Goal: Transaction & Acquisition: Purchase product/service

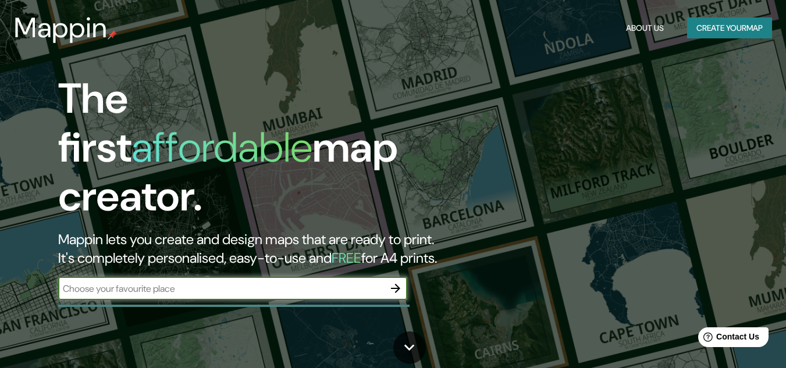
click at [400, 282] on icon "button" at bounding box center [396, 289] width 14 height 14
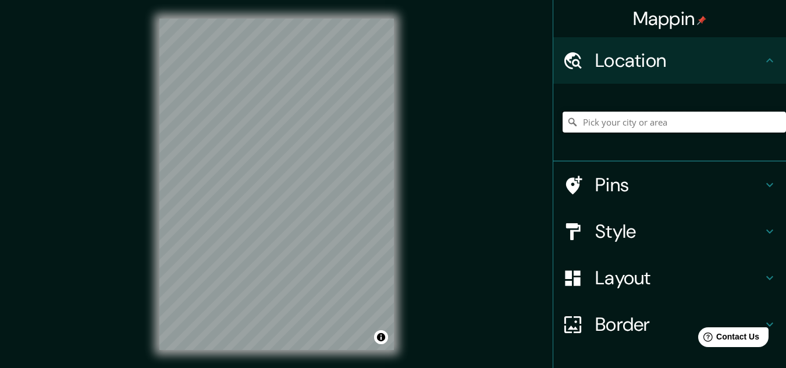
click at [635, 125] on input "Pick your city or area" at bounding box center [674, 122] width 223 height 21
type input "Santa [PERSON_NAME] de Mompox, [GEOGRAPHIC_DATA], [GEOGRAPHIC_DATA]"
click at [145, 206] on div "© Mapbox © OpenStreetMap Improve this map" at bounding box center [277, 184] width 272 height 369
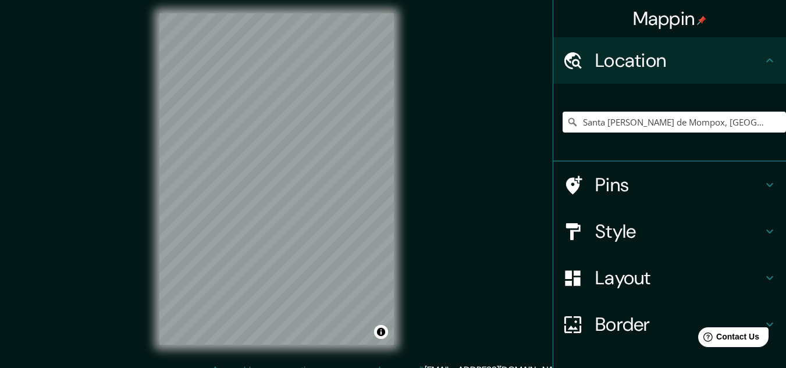
scroll to position [19, 0]
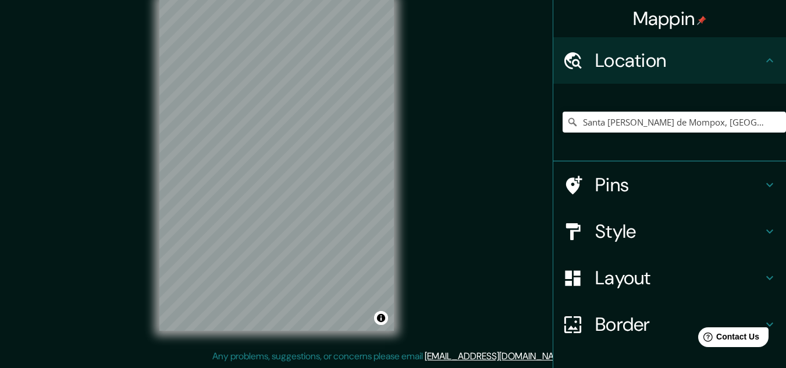
click at [412, 241] on div "© Mapbox © OpenStreetMap Improve this map" at bounding box center [277, 165] width 272 height 369
click at [40, 261] on div "Mappin Location [GEOGRAPHIC_DATA][PERSON_NAME], [GEOGRAPHIC_DATA], [GEOGRAPHIC_…" at bounding box center [393, 175] width 786 height 388
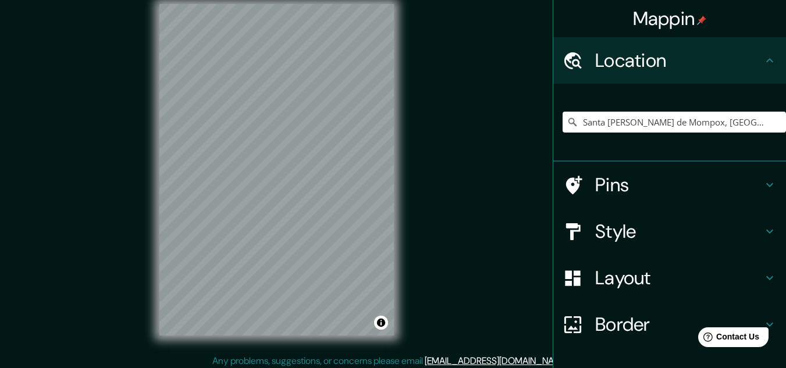
scroll to position [0, 0]
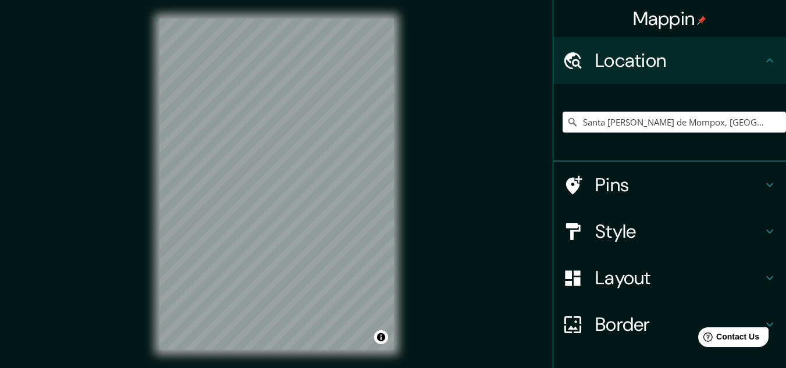
click at [617, 189] on h4 "Pins" at bounding box center [679, 184] width 168 height 23
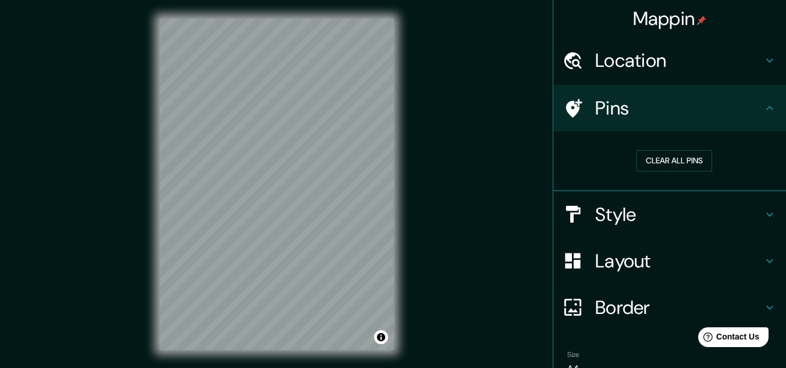
click at [609, 219] on h4 "Style" at bounding box center [679, 214] width 168 height 23
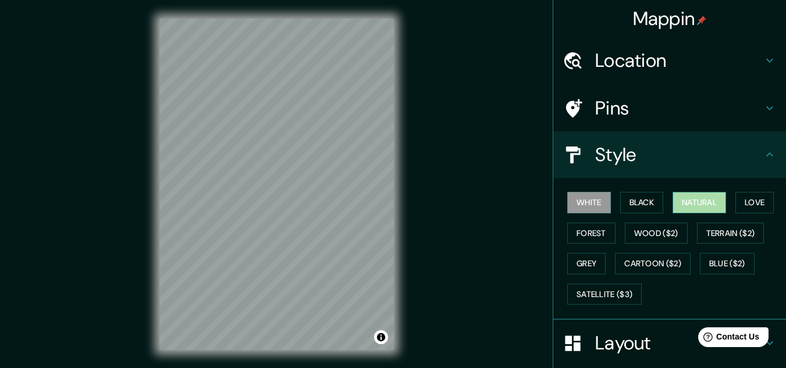
click at [700, 208] on button "Natural" at bounding box center [700, 203] width 54 height 22
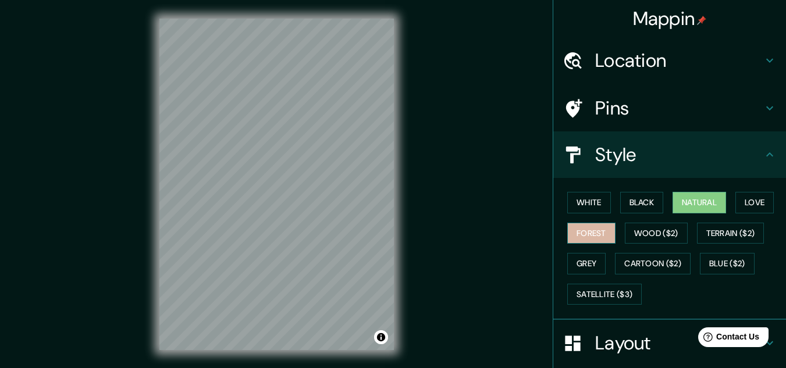
click at [577, 236] on button "Forest" at bounding box center [591, 234] width 48 height 22
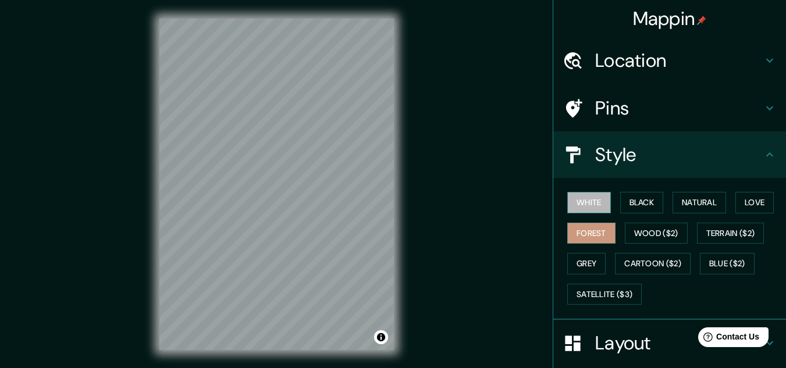
click at [576, 200] on button "White" at bounding box center [589, 203] width 44 height 22
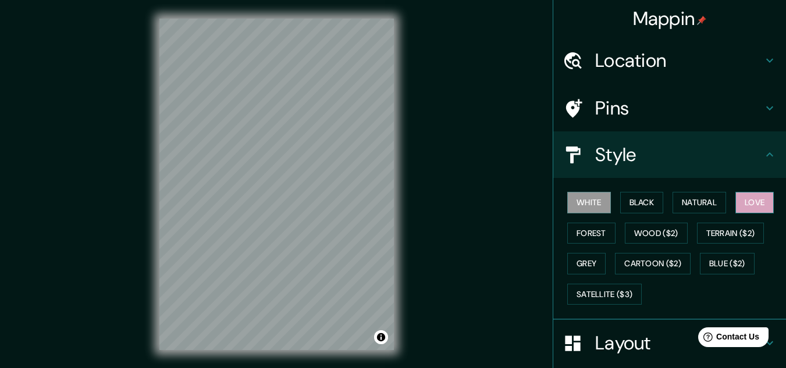
click at [741, 205] on button "Love" at bounding box center [755, 203] width 38 height 22
click at [702, 201] on button "Natural" at bounding box center [700, 203] width 54 height 22
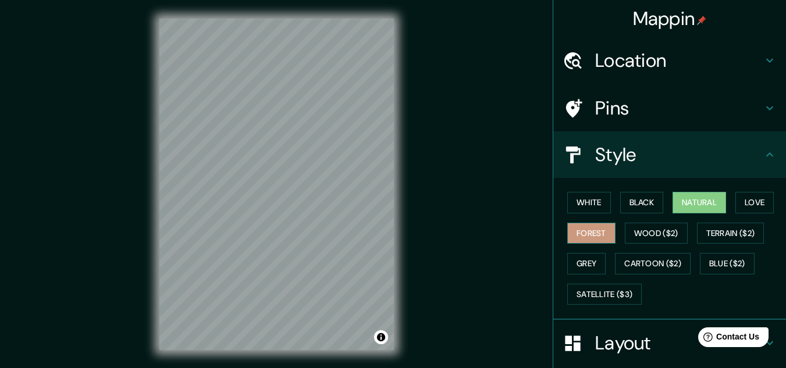
click at [580, 235] on button "Forest" at bounding box center [591, 234] width 48 height 22
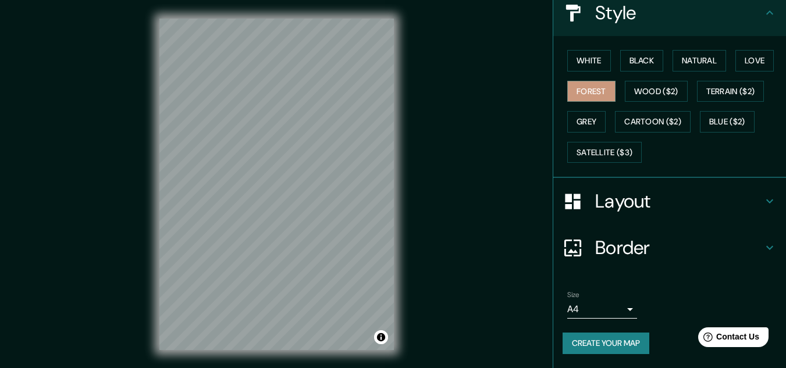
click at [595, 210] on h4 "Layout" at bounding box center [679, 201] width 168 height 23
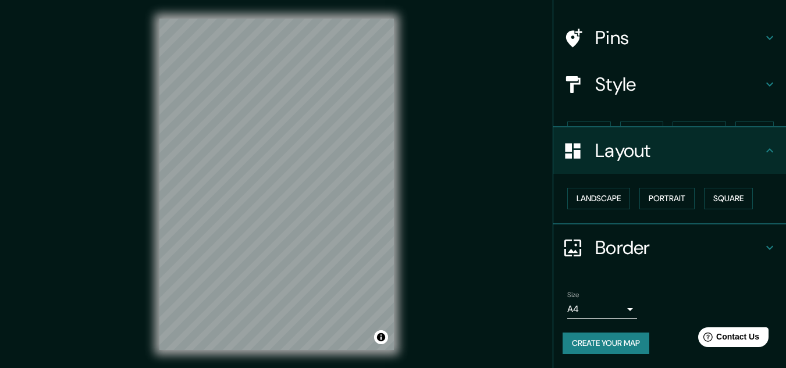
scroll to position [50, 0]
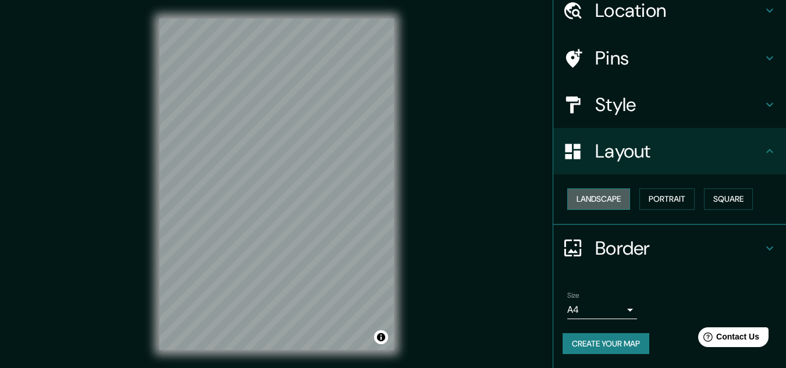
click at [595, 203] on button "Landscape" at bounding box center [598, 200] width 63 height 22
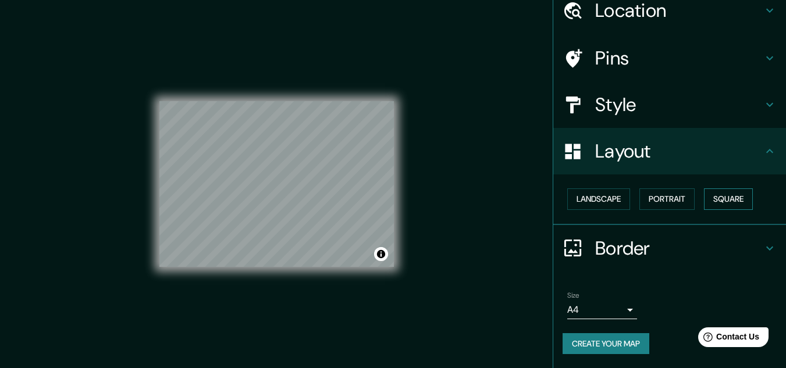
click at [704, 195] on button "Square" at bounding box center [728, 200] width 49 height 22
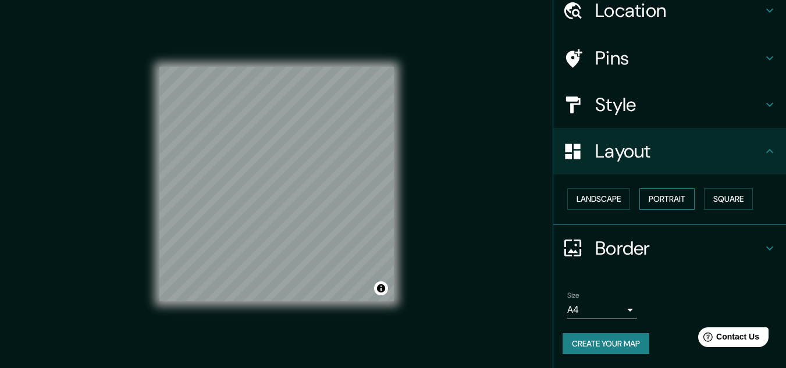
click at [655, 200] on button "Portrait" at bounding box center [667, 200] width 55 height 22
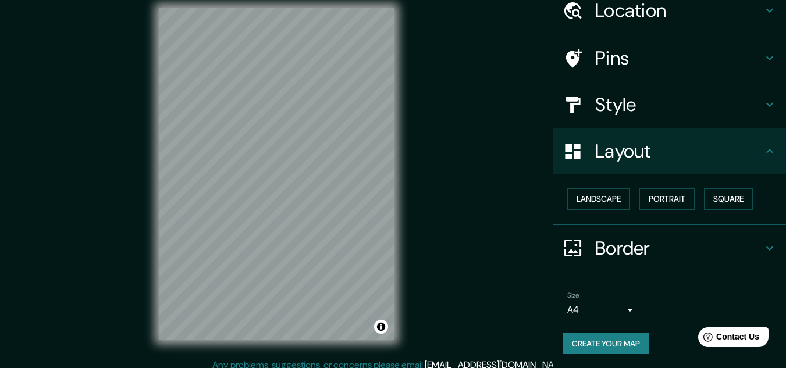
scroll to position [19, 0]
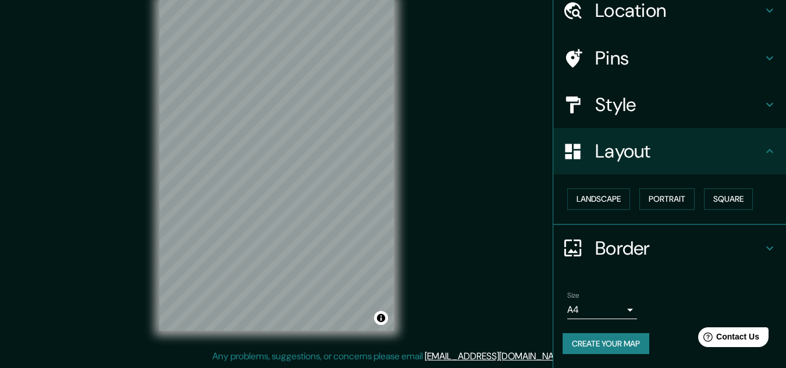
click at [581, 248] on div at bounding box center [579, 248] width 33 height 20
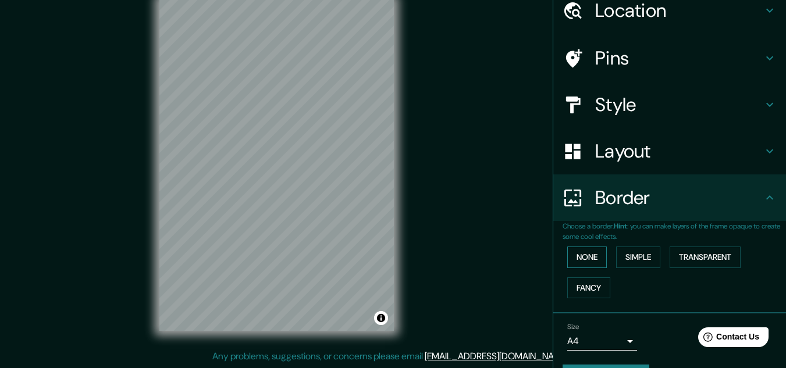
click at [573, 263] on button "None" at bounding box center [587, 258] width 40 height 22
click at [631, 253] on button "Simple" at bounding box center [638, 258] width 44 height 22
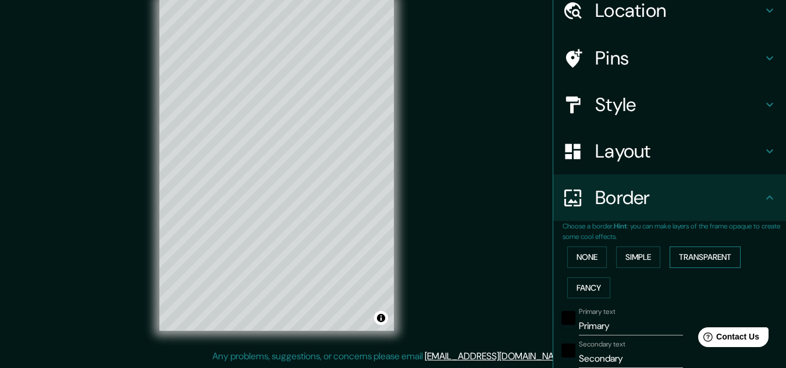
click at [688, 255] on button "Transparent" at bounding box center [705, 258] width 71 height 22
click at [573, 292] on button "Fancy" at bounding box center [588, 289] width 43 height 22
click at [584, 257] on button "None" at bounding box center [587, 258] width 40 height 22
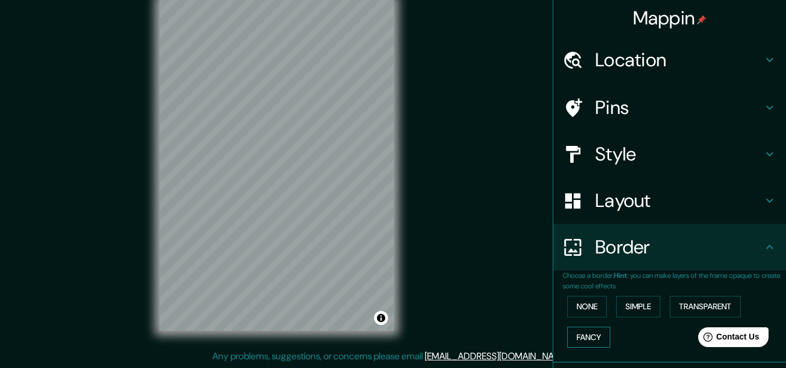
scroll to position [0, 0]
click at [600, 104] on h4 "Pins" at bounding box center [679, 108] width 168 height 23
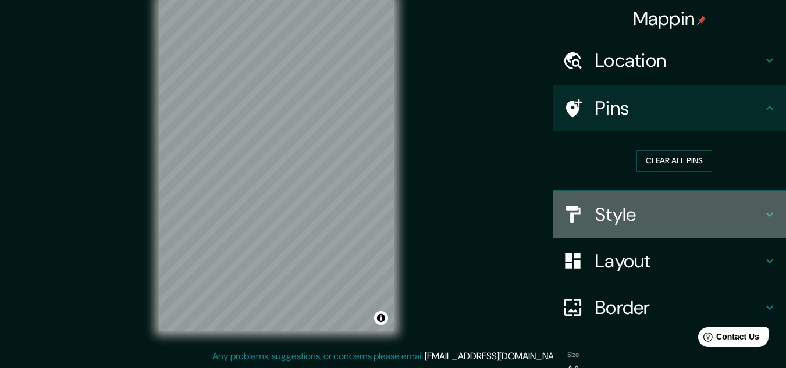
click at [610, 221] on h4 "Style" at bounding box center [679, 214] width 168 height 23
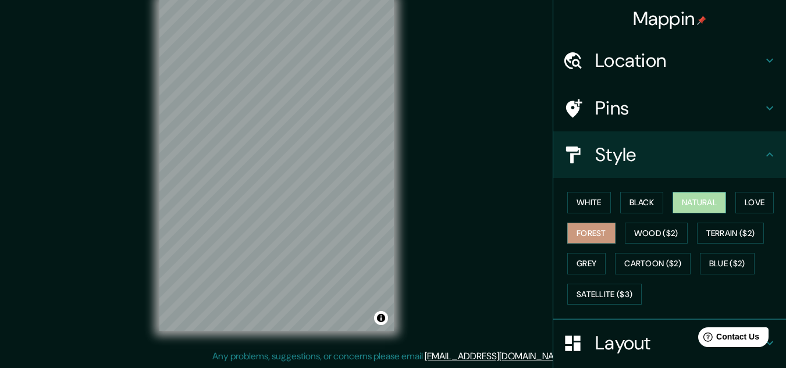
click at [691, 207] on button "Natural" at bounding box center [700, 203] width 54 height 22
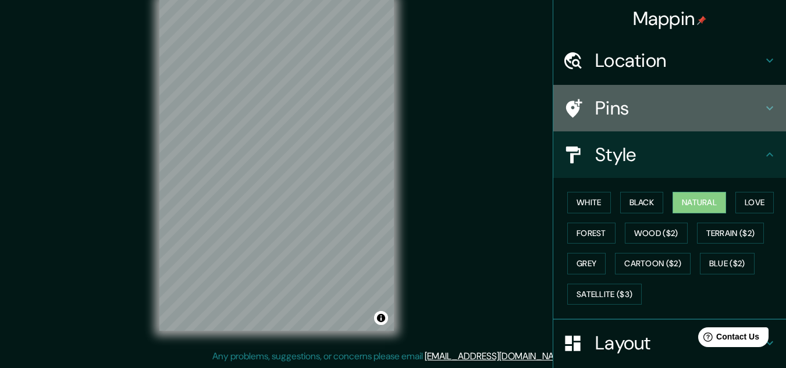
click at [616, 114] on h4 "Pins" at bounding box center [679, 108] width 168 height 23
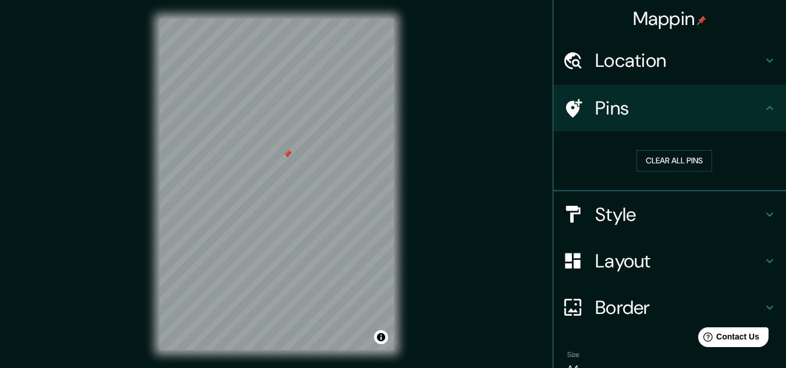
scroll to position [19, 0]
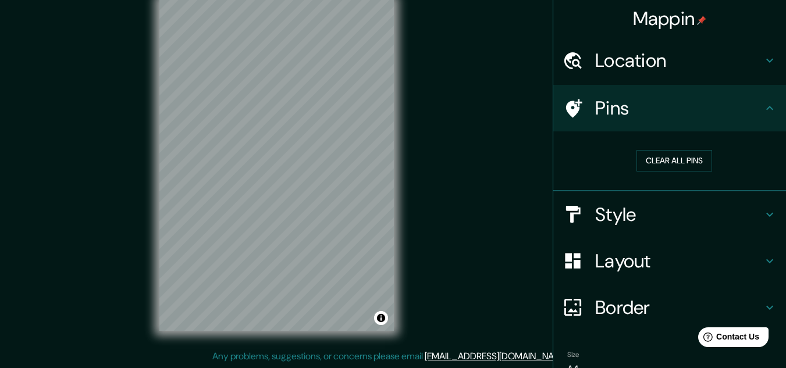
click at [408, 148] on div "© Mapbox © OpenStreetMap Improve this map" at bounding box center [277, 165] width 272 height 369
click at [421, 176] on div "Mappin Location [GEOGRAPHIC_DATA][PERSON_NAME], [GEOGRAPHIC_DATA], [GEOGRAPHIC_…" at bounding box center [393, 175] width 786 height 388
click at [137, 259] on div "Mappin Location [GEOGRAPHIC_DATA][PERSON_NAME], [GEOGRAPHIC_DATA], [GEOGRAPHIC_…" at bounding box center [393, 175] width 786 height 388
click at [399, 235] on div "© Mapbox © OpenStreetMap Improve this map" at bounding box center [277, 165] width 272 height 369
click at [122, 182] on div "Mappin Location [GEOGRAPHIC_DATA][PERSON_NAME], [GEOGRAPHIC_DATA], [GEOGRAPHIC_…" at bounding box center [393, 175] width 786 height 388
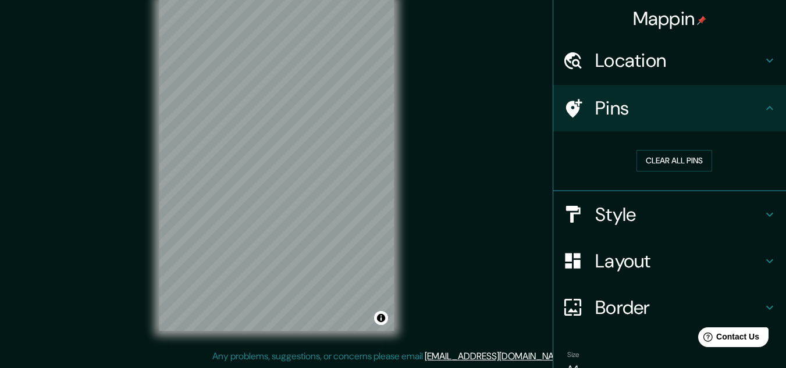
click at [155, 199] on div "© Mapbox © OpenStreetMap Improve this map" at bounding box center [277, 165] width 272 height 369
click at [343, 347] on div "© Mapbox © OpenStreetMap Improve this map" at bounding box center [277, 165] width 272 height 369
click at [415, 227] on div "Mappin Location [GEOGRAPHIC_DATA][PERSON_NAME], [GEOGRAPHIC_DATA], [GEOGRAPHIC_…" at bounding box center [393, 175] width 786 height 388
click at [273, 363] on div "Mappin Location [GEOGRAPHIC_DATA][PERSON_NAME], [GEOGRAPHIC_DATA], [GEOGRAPHIC_…" at bounding box center [393, 175] width 786 height 388
click at [407, 162] on div "© Mapbox © OpenStreetMap Improve this map" at bounding box center [277, 165] width 272 height 369
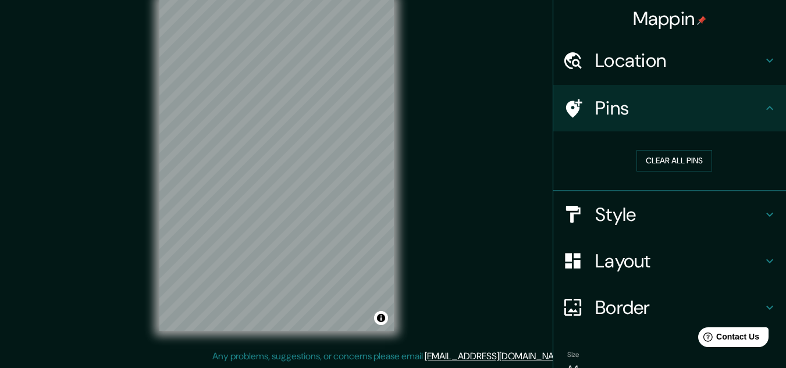
click at [358, 341] on div "© Mapbox © OpenStreetMap Improve this map" at bounding box center [277, 165] width 272 height 369
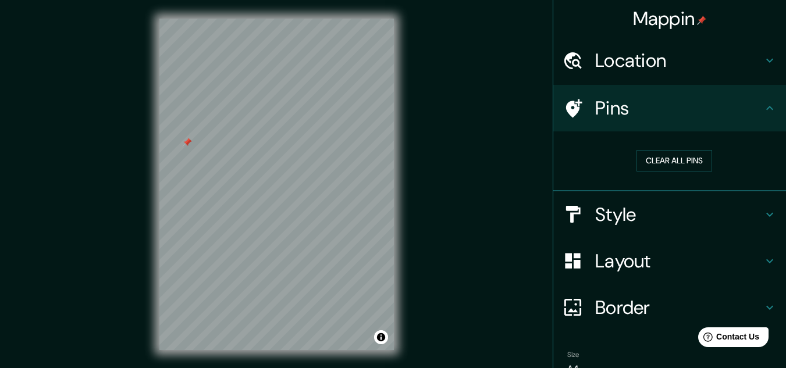
click at [126, 205] on div "Mappin Location [GEOGRAPHIC_DATA][PERSON_NAME], [GEOGRAPHIC_DATA], [GEOGRAPHIC_…" at bounding box center [393, 194] width 786 height 388
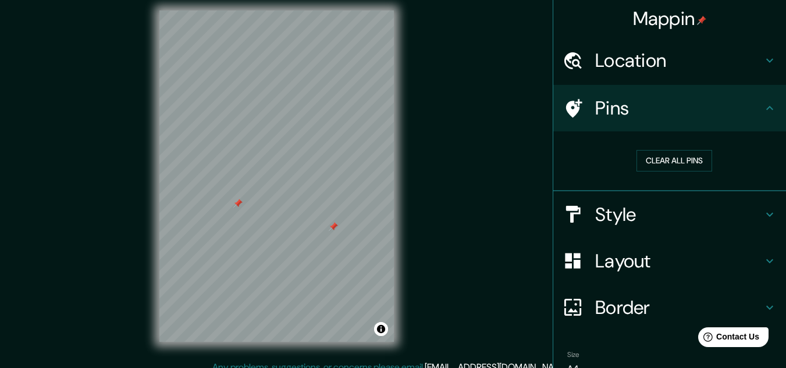
scroll to position [19, 0]
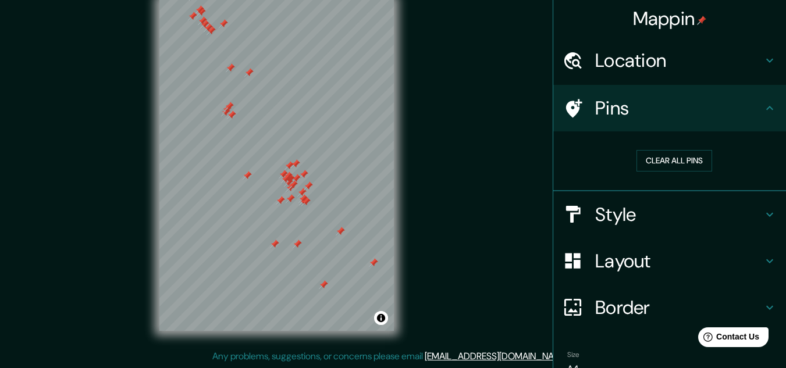
click at [764, 112] on icon at bounding box center [770, 108] width 14 height 14
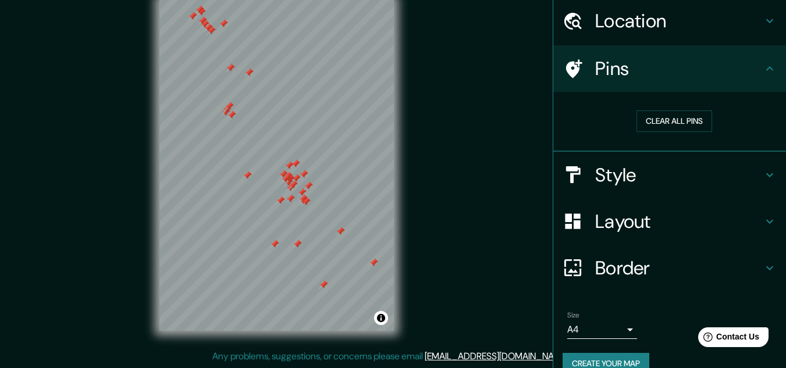
scroll to position [59, 0]
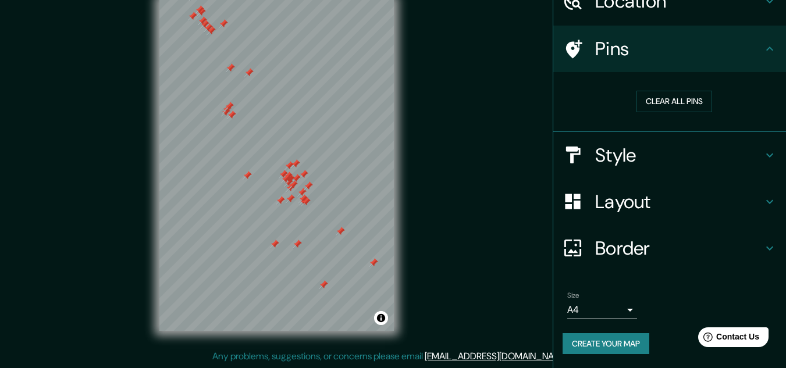
click at [581, 351] on button "Create your map" at bounding box center [606, 344] width 87 height 22
click at [580, 347] on button "Create your map" at bounding box center [606, 344] width 87 height 22
click at [580, 347] on div "Create your map" at bounding box center [670, 344] width 214 height 22
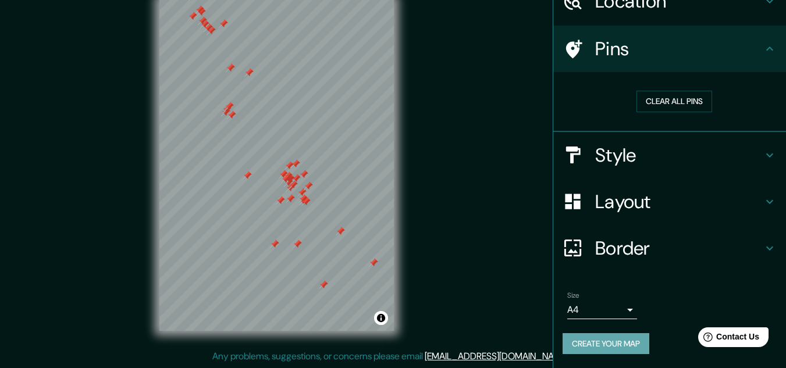
click at [571, 340] on button "Create your map" at bounding box center [606, 344] width 87 height 22
click at [632, 240] on h4 "Border" at bounding box center [679, 248] width 168 height 23
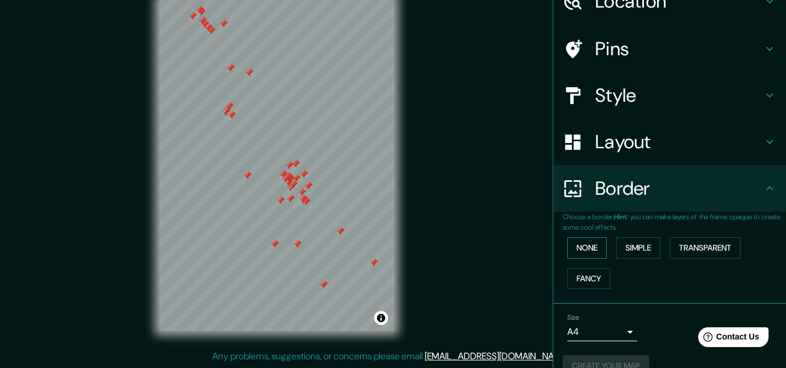
click at [586, 258] on button "None" at bounding box center [587, 248] width 40 height 22
click at [630, 254] on button "Simple" at bounding box center [638, 248] width 44 height 22
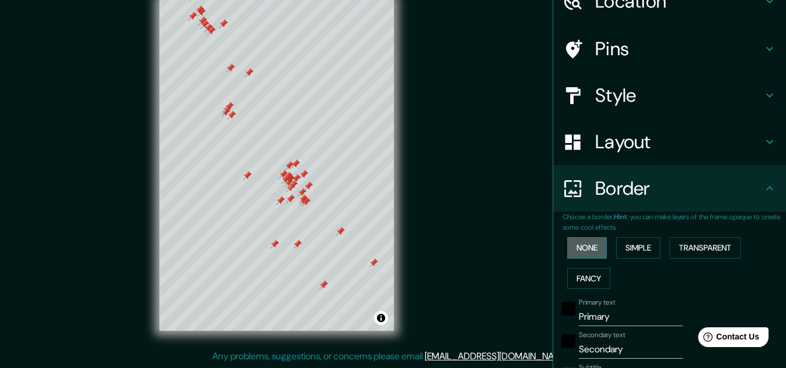
click at [576, 255] on button "None" at bounding box center [587, 248] width 40 height 22
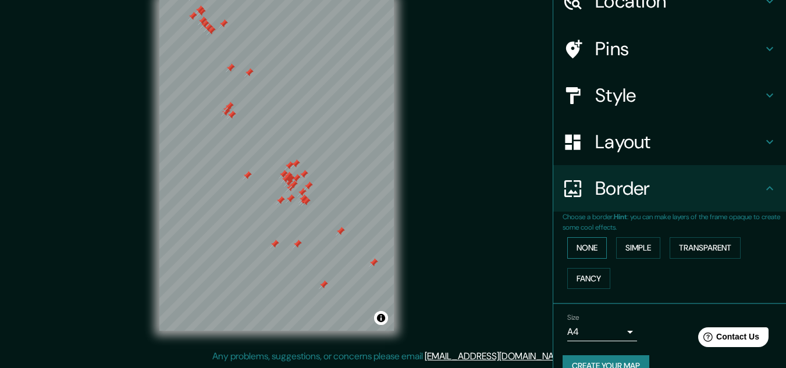
click at [573, 250] on button "None" at bounding box center [587, 248] width 40 height 22
click at [595, 154] on h4 "Layout" at bounding box center [679, 141] width 168 height 23
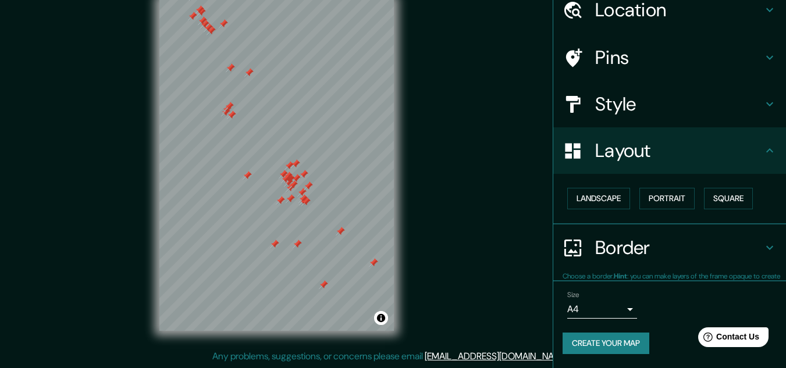
scroll to position [50, 0]
drag, startPoint x: 658, startPoint y: 207, endPoint x: 661, endPoint y: 212, distance: 6.5
click at [661, 212] on div "Landscape [GEOGRAPHIC_DATA]" at bounding box center [674, 199] width 223 height 31
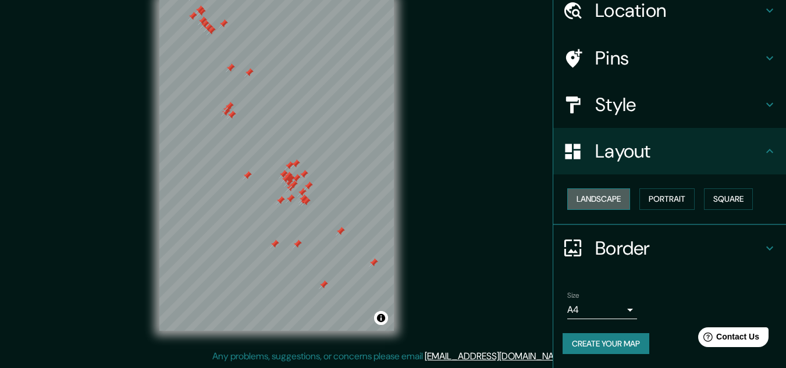
click at [608, 200] on button "Landscape" at bounding box center [598, 200] width 63 height 22
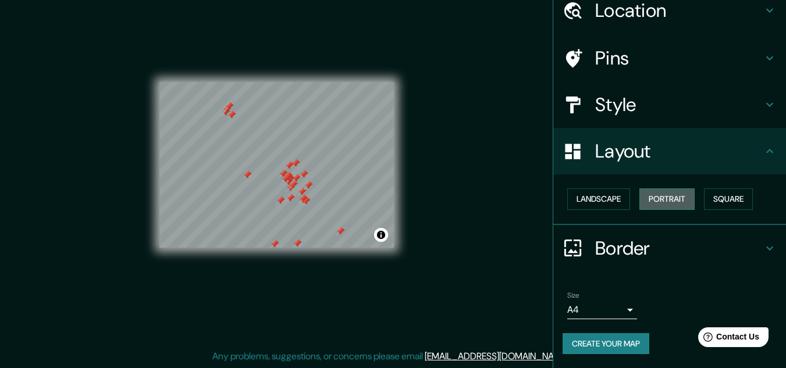
click at [652, 201] on button "Portrait" at bounding box center [667, 200] width 55 height 22
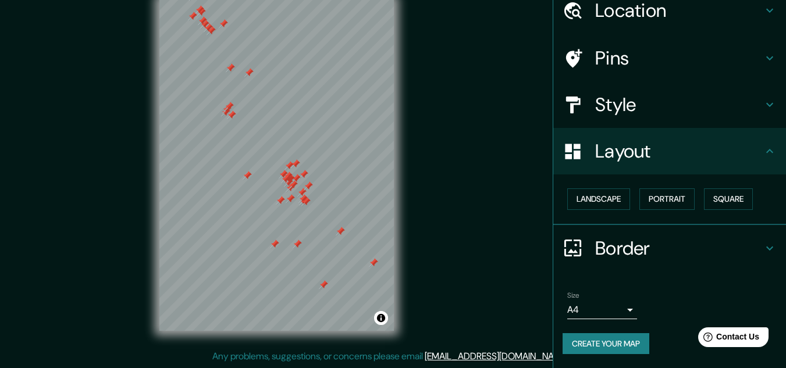
click at [601, 342] on button "Create your map" at bounding box center [606, 344] width 87 height 22
click at [606, 103] on h4 "Style" at bounding box center [679, 104] width 168 height 23
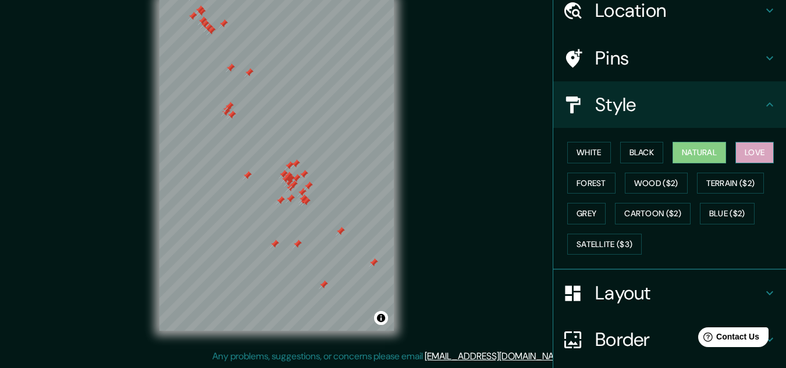
click at [748, 160] on button "Love" at bounding box center [755, 153] width 38 height 22
click at [723, 184] on button "Terrain ($2)" at bounding box center [731, 184] width 68 height 22
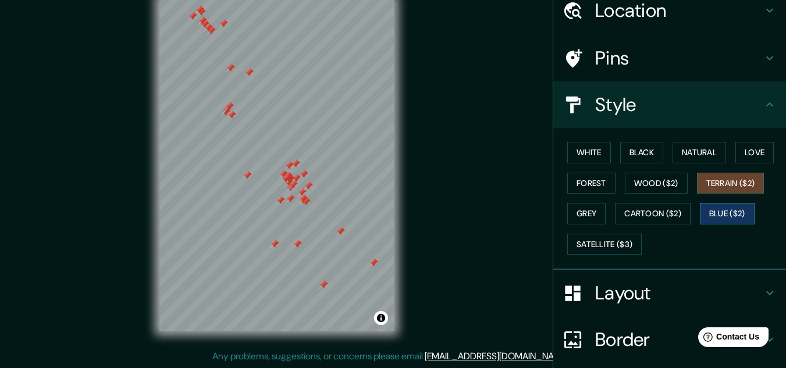
click at [700, 216] on button "Blue ($2)" at bounding box center [727, 214] width 55 height 22
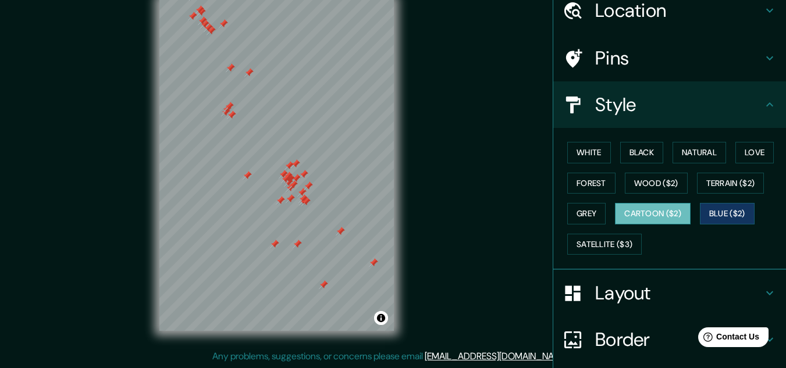
click at [652, 219] on button "Cartoon ($2)" at bounding box center [653, 214] width 76 height 22
click at [651, 186] on button "Wood ($2)" at bounding box center [656, 184] width 63 height 22
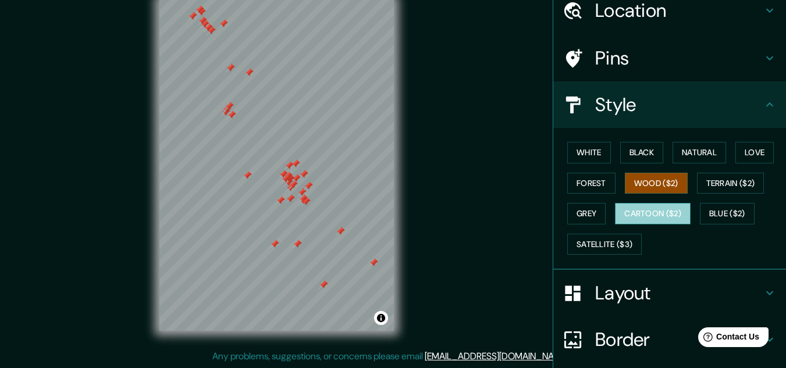
click at [630, 213] on button "Cartoon ($2)" at bounding box center [653, 214] width 76 height 22
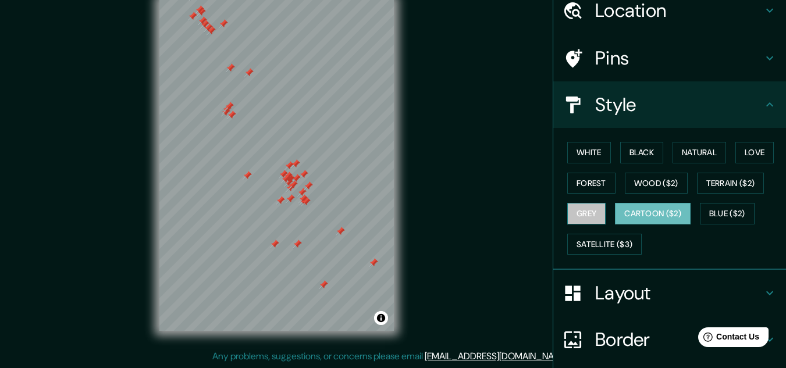
click at [584, 216] on button "Grey" at bounding box center [586, 214] width 38 height 22
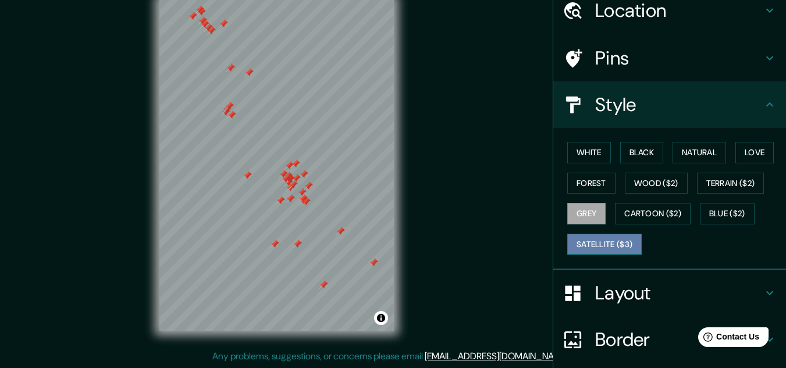
click at [580, 246] on button "Satellite ($3)" at bounding box center [604, 245] width 74 height 22
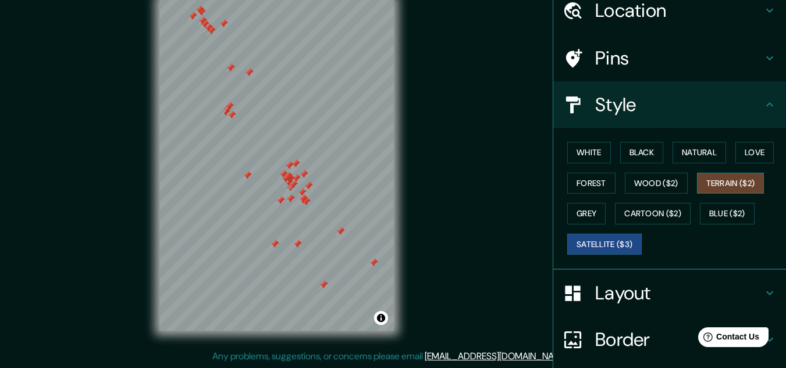
click at [736, 188] on button "Terrain ($2)" at bounding box center [731, 184] width 68 height 22
click at [751, 153] on button "Love" at bounding box center [755, 153] width 38 height 22
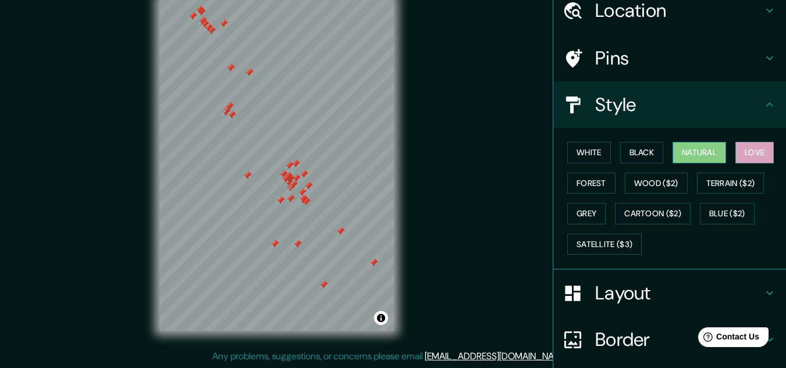
click at [711, 150] on button "Natural" at bounding box center [700, 153] width 54 height 22
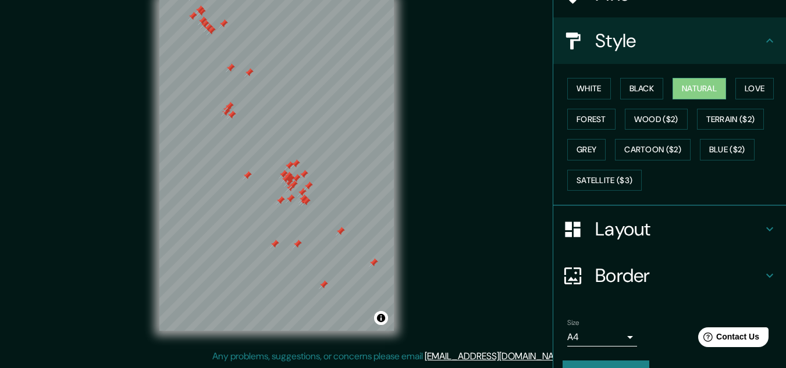
scroll to position [142, 0]
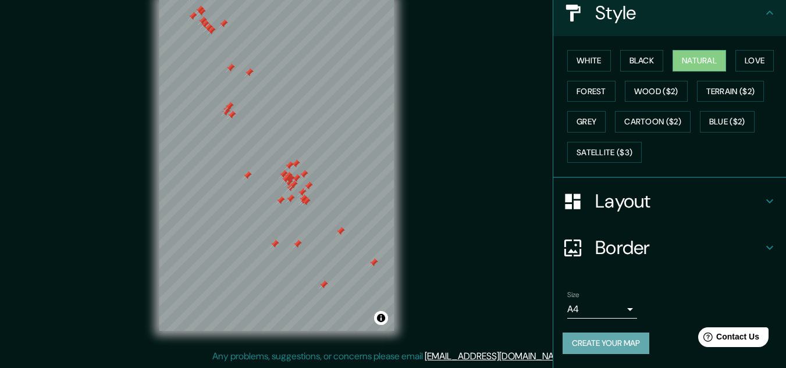
drag, startPoint x: 598, startPoint y: 338, endPoint x: 588, endPoint y: 337, distance: 10.0
click at [588, 337] on button "Create your map" at bounding box center [606, 344] width 87 height 22
click at [587, 337] on div "Create your map" at bounding box center [670, 344] width 214 height 22
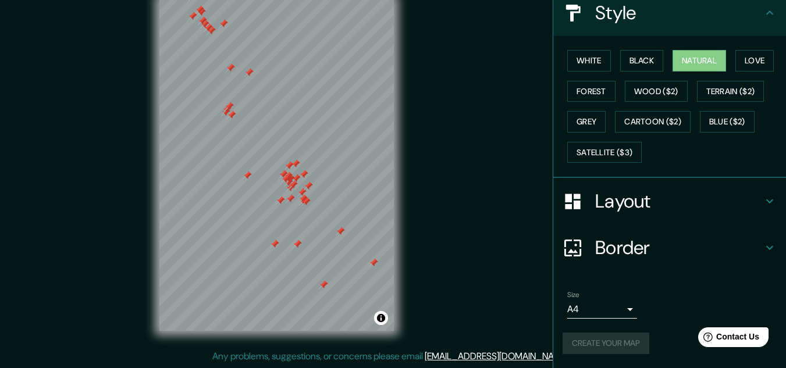
click at [587, 336] on div "Create your map" at bounding box center [670, 344] width 214 height 22
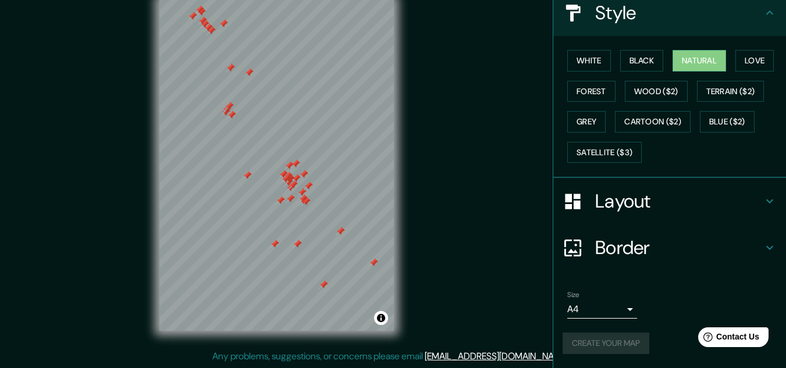
click at [587, 336] on div "Create your map" at bounding box center [670, 344] width 214 height 22
click at [763, 19] on icon at bounding box center [770, 13] width 14 height 14
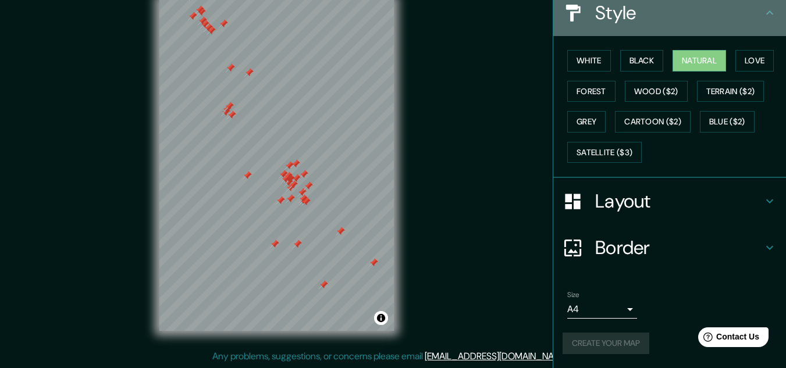
click at [766, 10] on icon at bounding box center [770, 13] width 14 height 14
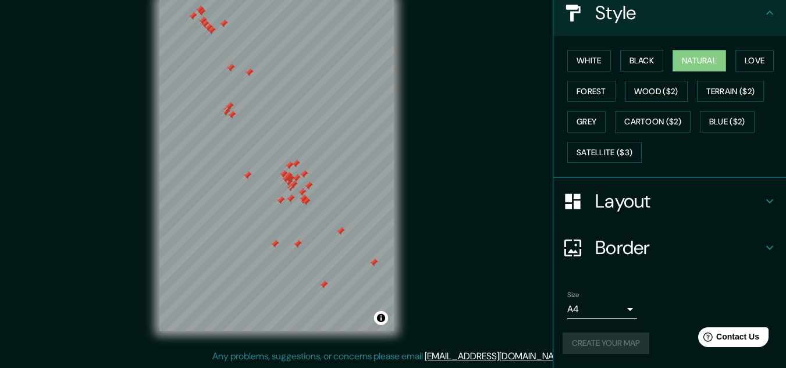
click at [766, 10] on icon at bounding box center [770, 13] width 14 height 14
click at [763, 201] on icon at bounding box center [770, 201] width 14 height 14
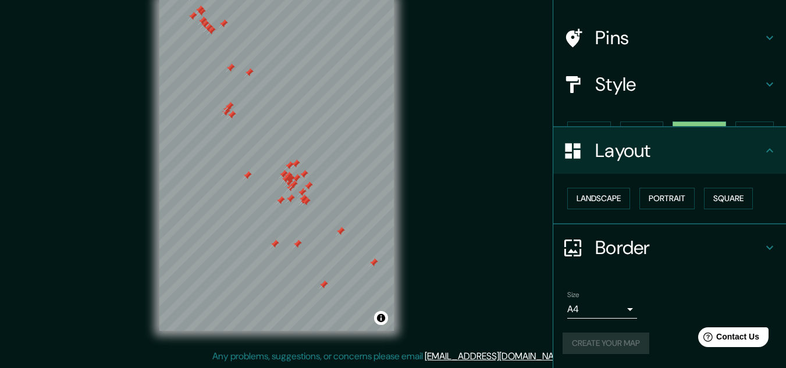
scroll to position [50, 0]
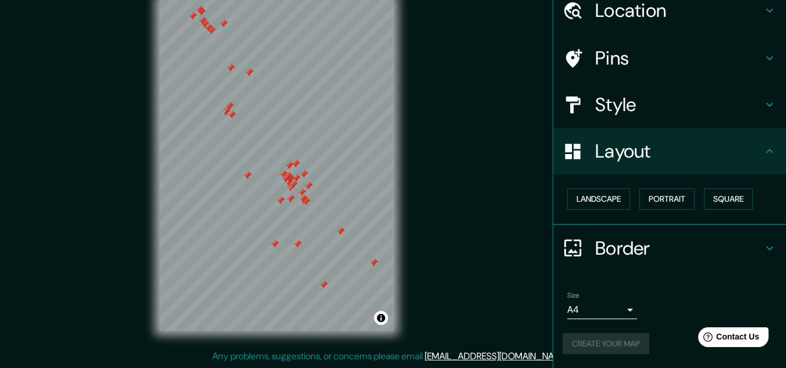
click at [763, 242] on icon at bounding box center [770, 249] width 14 height 14
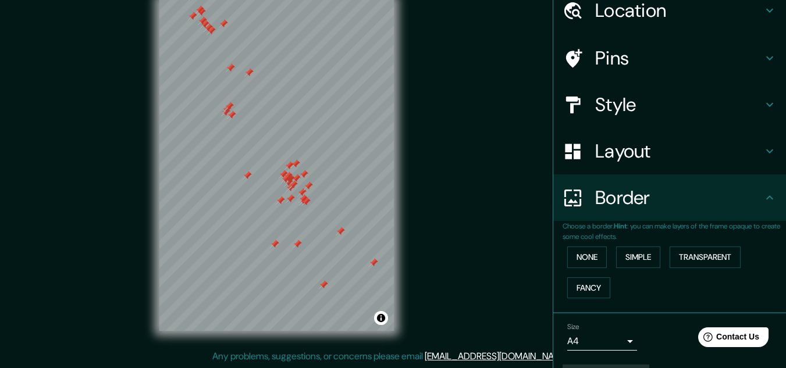
click at [768, 194] on icon at bounding box center [770, 198] width 14 height 14
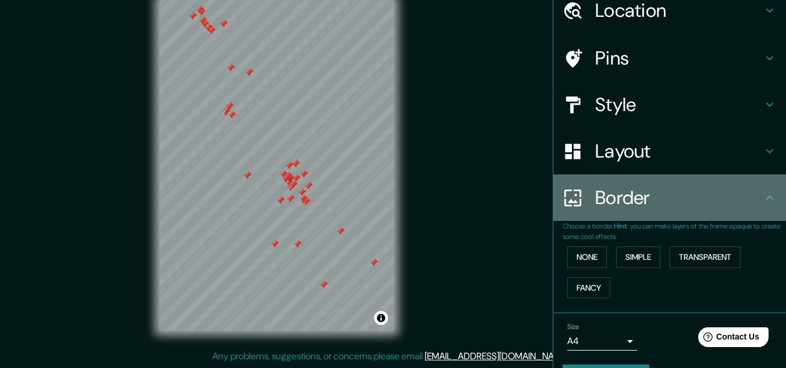
click at [764, 200] on icon at bounding box center [770, 198] width 14 height 14
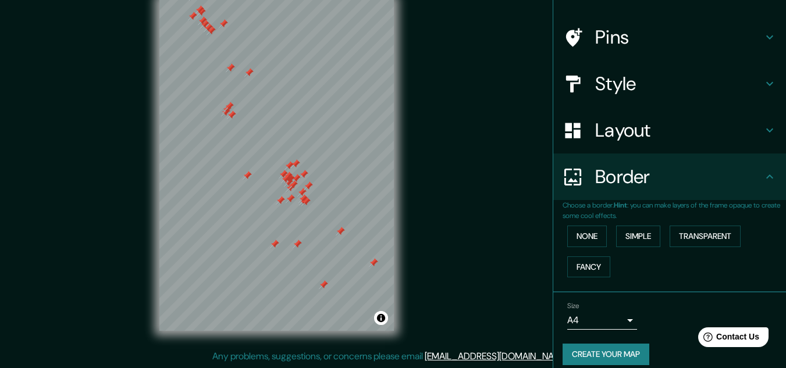
scroll to position [82, 0]
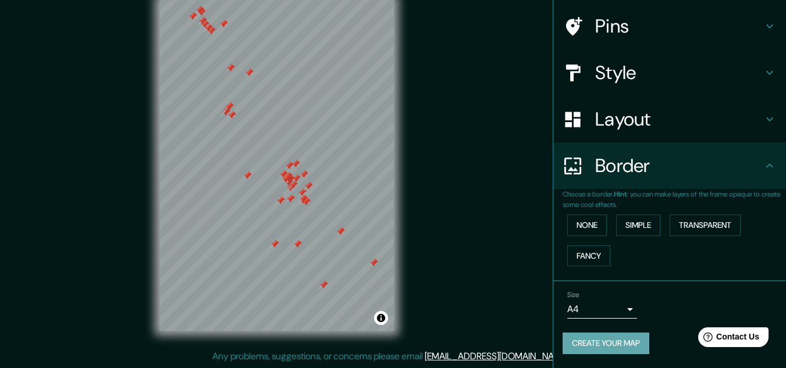
click at [600, 349] on button "Create your map" at bounding box center [606, 344] width 87 height 22
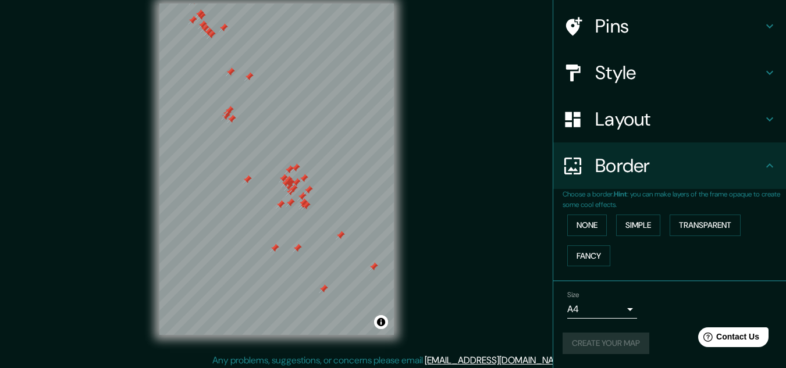
scroll to position [19, 0]
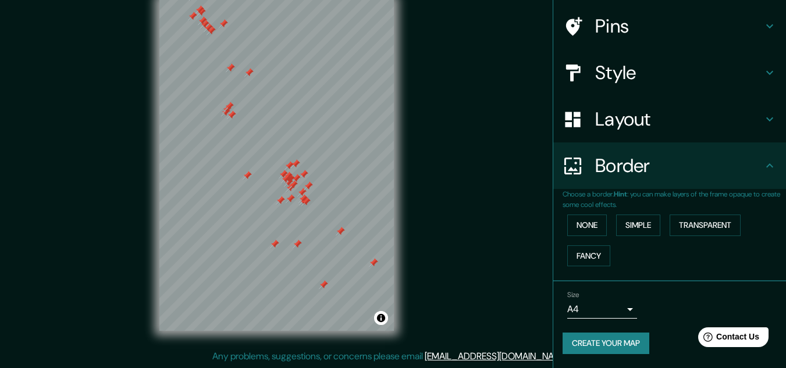
click at [573, 345] on button "Create your map" at bounding box center [606, 344] width 87 height 22
click at [567, 353] on button "Create your map" at bounding box center [606, 344] width 87 height 22
click at [608, 348] on button "Create your map" at bounding box center [606, 344] width 87 height 22
click at [608, 348] on div "Create your map" at bounding box center [670, 344] width 214 height 22
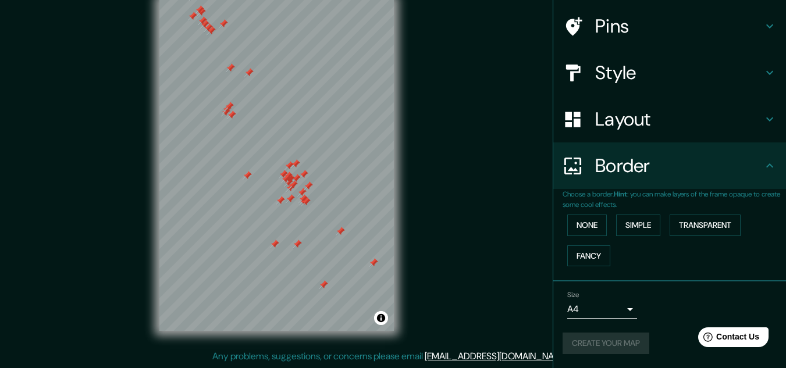
click at [601, 346] on div "Create your map" at bounding box center [670, 344] width 214 height 22
click at [621, 79] on h4 "Style" at bounding box center [679, 72] width 168 height 23
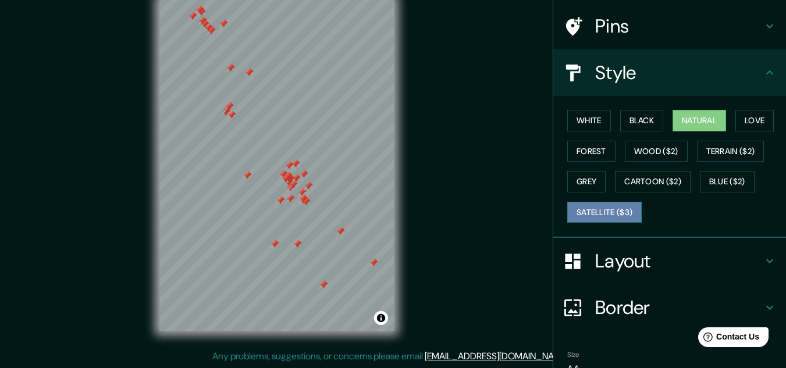
click at [609, 211] on button "Satellite ($3)" at bounding box center [604, 213] width 74 height 22
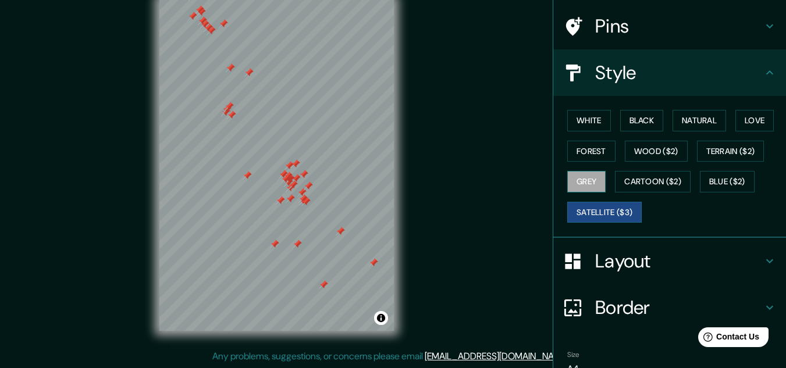
click at [590, 181] on button "Grey" at bounding box center [586, 182] width 38 height 22
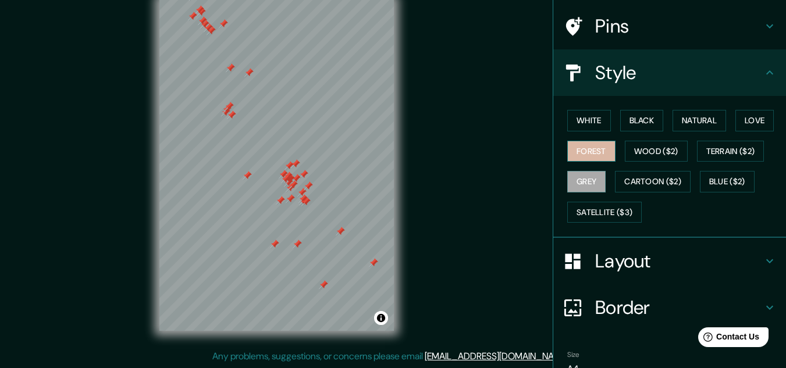
click at [580, 150] on button "Forest" at bounding box center [591, 152] width 48 height 22
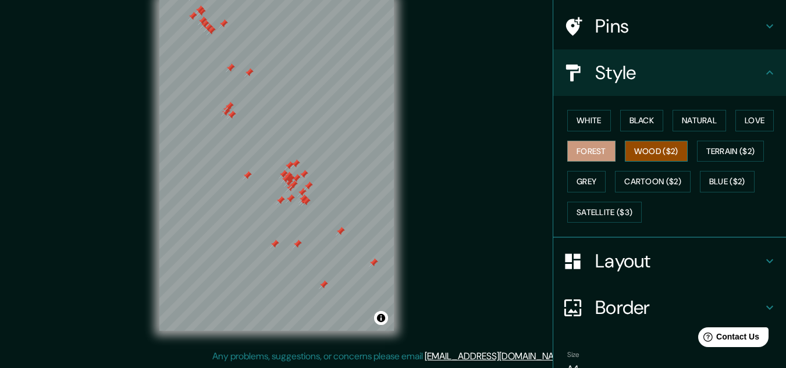
click at [644, 147] on button "Wood ($2)" at bounding box center [656, 152] width 63 height 22
click at [581, 158] on button "Forest" at bounding box center [591, 152] width 48 height 22
click at [722, 154] on button "Terrain ($2)" at bounding box center [731, 152] width 68 height 22
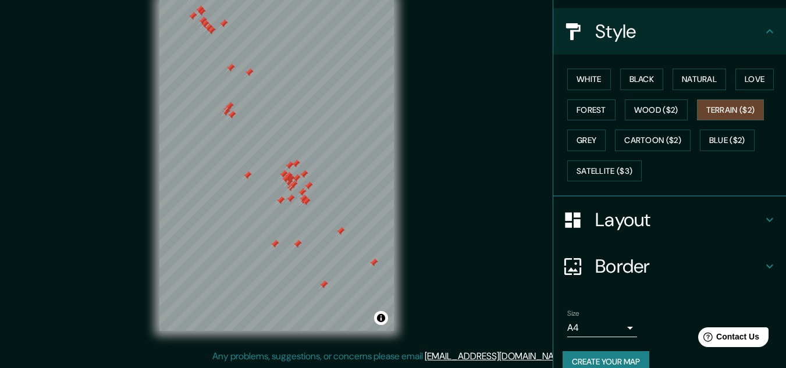
scroll to position [142, 0]
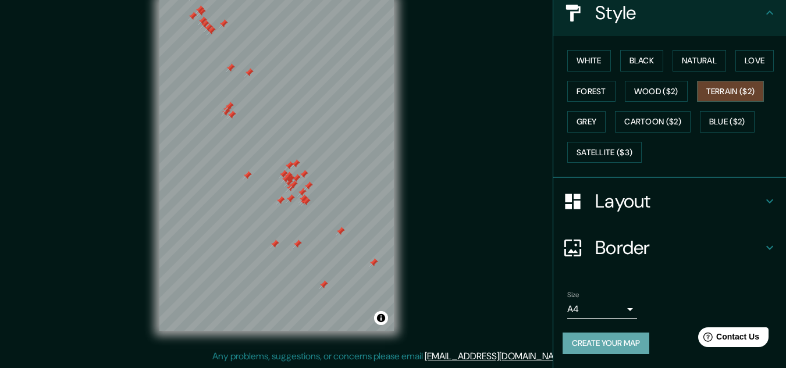
click at [594, 343] on button "Create your map" at bounding box center [606, 344] width 87 height 22
click at [594, 343] on div "Create your map" at bounding box center [670, 344] width 214 height 22
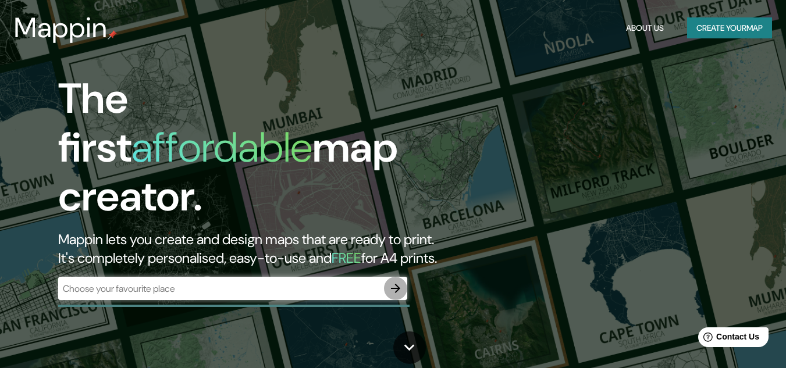
click at [400, 282] on icon "button" at bounding box center [396, 289] width 14 height 14
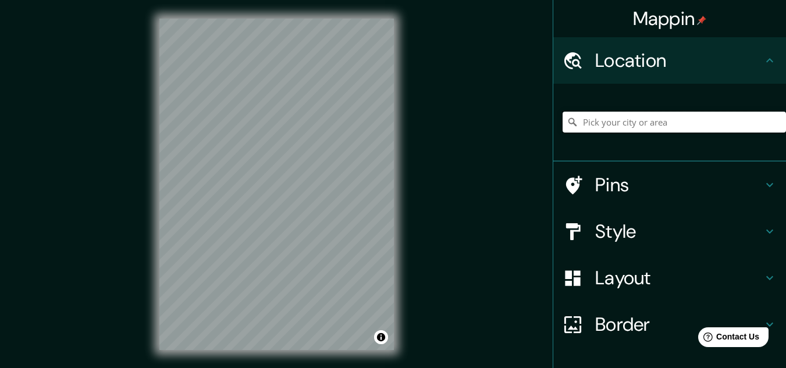
click at [626, 121] on input "Pick your city or area" at bounding box center [674, 122] width 223 height 21
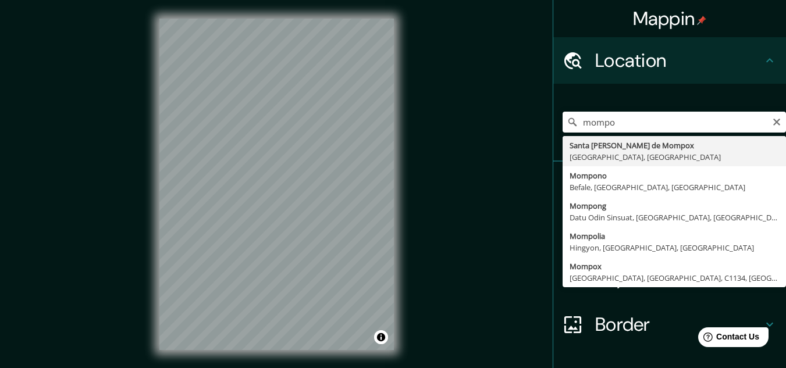
type input "Santa [PERSON_NAME] de Mompox, [GEOGRAPHIC_DATA], [GEOGRAPHIC_DATA]"
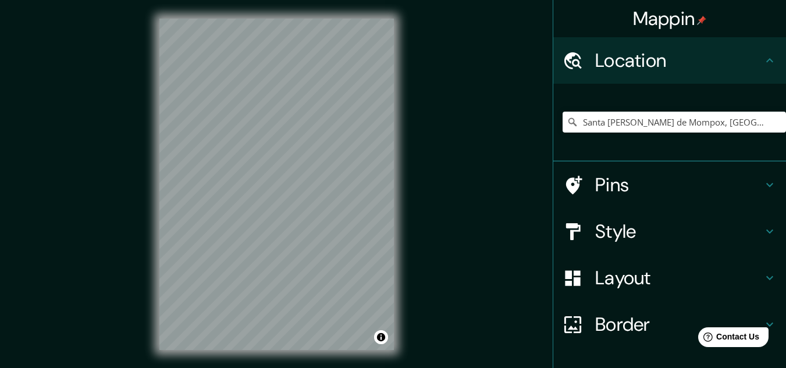
click at [128, 159] on div "Mappin Location Santa Cruz de Mompox, Bolívar, Colombia Pins Style Layout Borde…" at bounding box center [393, 194] width 786 height 388
click at [8, 183] on div "Mappin Location Santa Cruz de Mompox, Bolívar, Colombia Pins Style Layout Borde…" at bounding box center [393, 194] width 786 height 388
click at [469, 288] on div "Mappin Location Santa Cruz de Mompox, Bolívar, Colombia Pins Style Layout Borde…" at bounding box center [393, 194] width 786 height 388
click at [623, 239] on h4 "Style" at bounding box center [679, 231] width 168 height 23
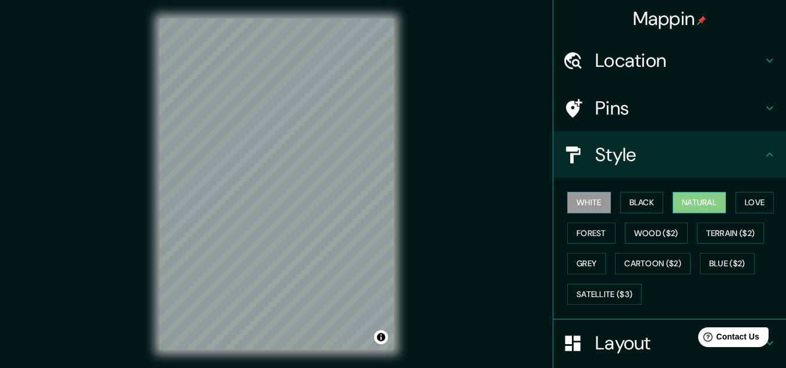
click at [683, 207] on button "Natural" at bounding box center [700, 203] width 54 height 22
click at [752, 212] on button "Love" at bounding box center [755, 203] width 38 height 22
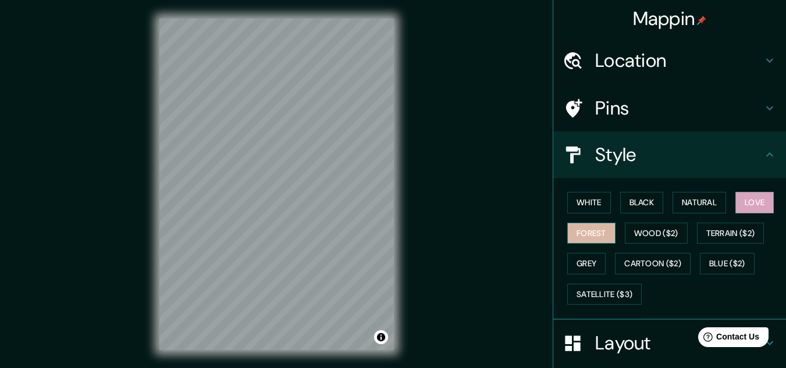
click at [567, 231] on button "Forest" at bounding box center [591, 234] width 48 height 22
click at [572, 260] on button "Grey" at bounding box center [586, 264] width 38 height 22
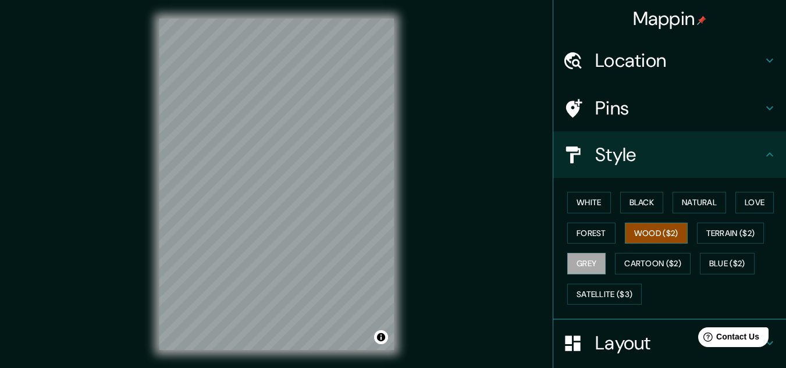
click at [659, 234] on button "Wood ($2)" at bounding box center [656, 234] width 63 height 22
click at [732, 233] on button "Terrain ($2)" at bounding box center [731, 234] width 68 height 22
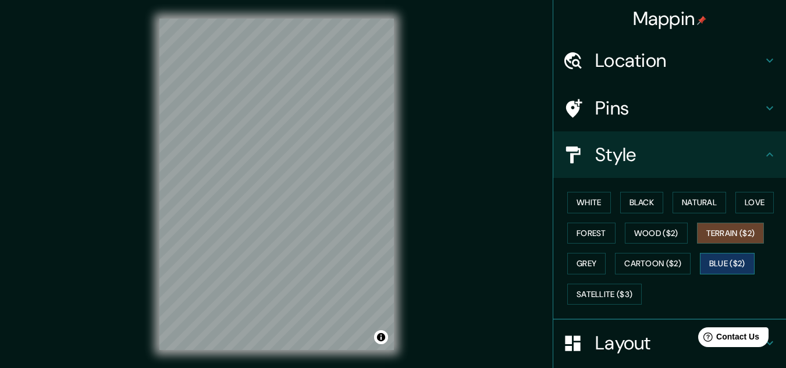
click at [723, 259] on button "Blue ($2)" at bounding box center [727, 264] width 55 height 22
click at [725, 232] on button "Terrain ($2)" at bounding box center [731, 234] width 68 height 22
click at [708, 258] on button "Blue ($2)" at bounding box center [727, 264] width 55 height 22
click at [567, 260] on button "Grey" at bounding box center [586, 264] width 38 height 22
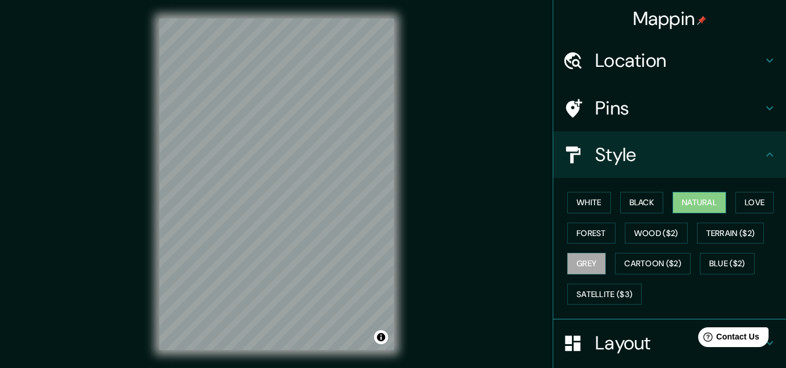
click at [702, 199] on button "Natural" at bounding box center [700, 203] width 54 height 22
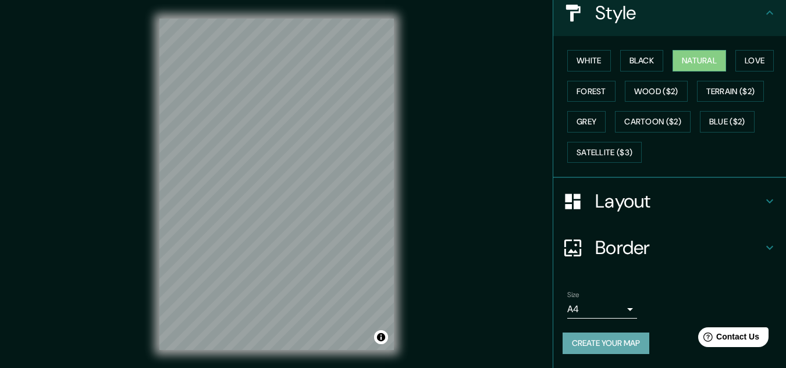
click at [603, 342] on button "Create your map" at bounding box center [606, 344] width 87 height 22
